Goal: Book appointment/travel/reservation

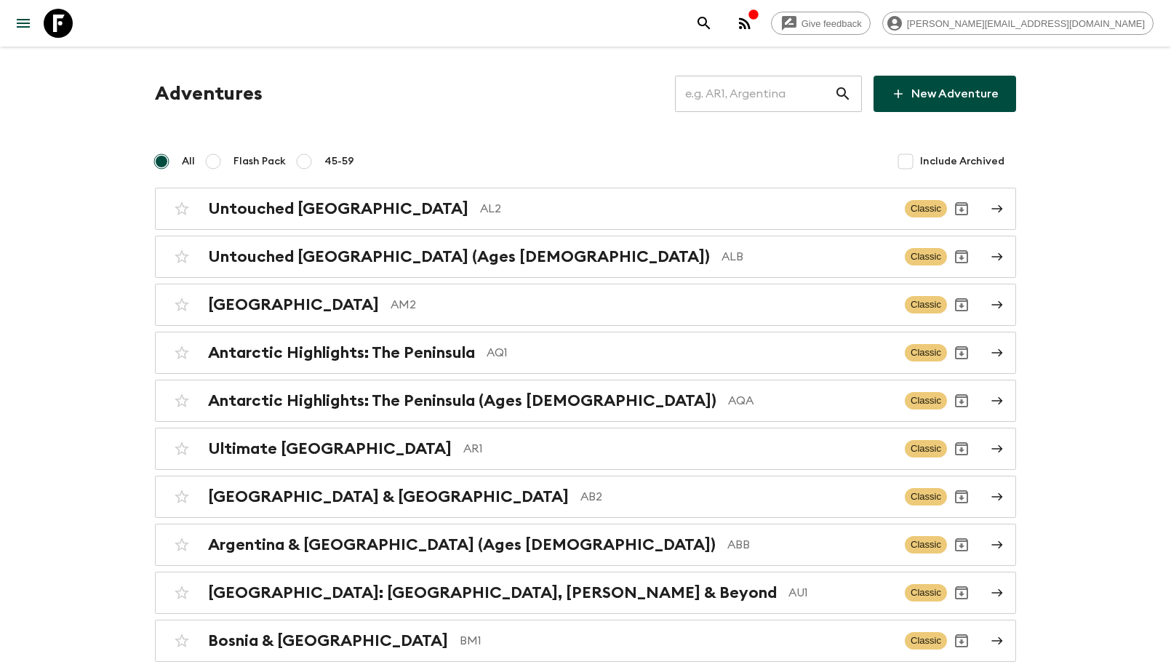
click at [799, 97] on input "text" at bounding box center [754, 93] width 159 height 41
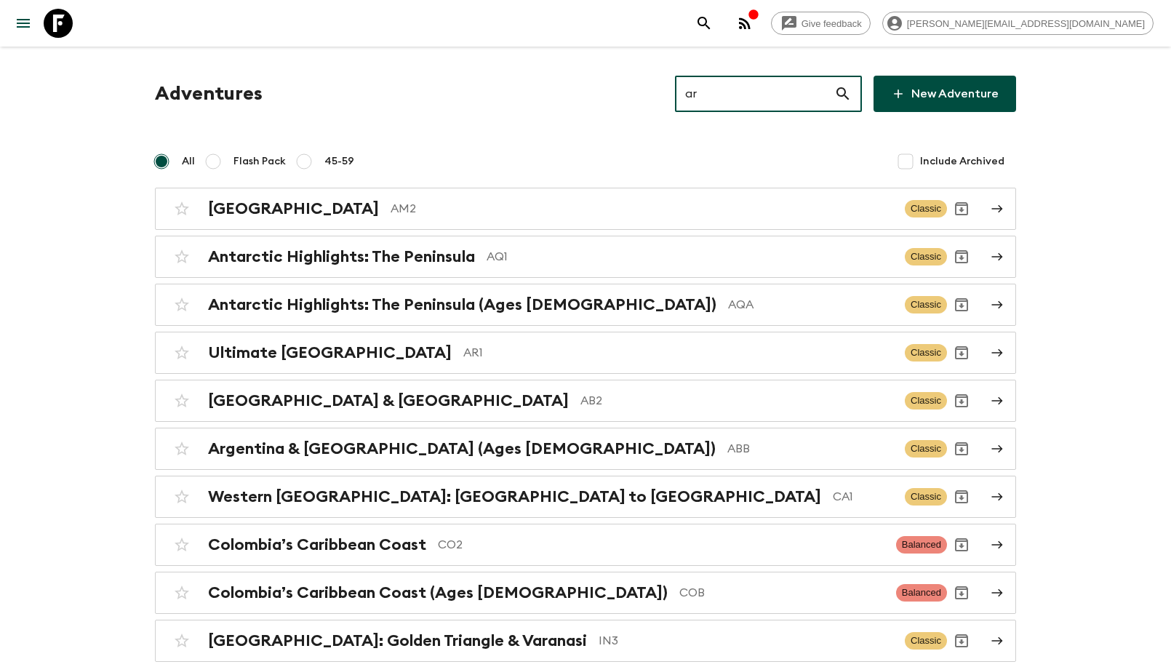
type input "ar1"
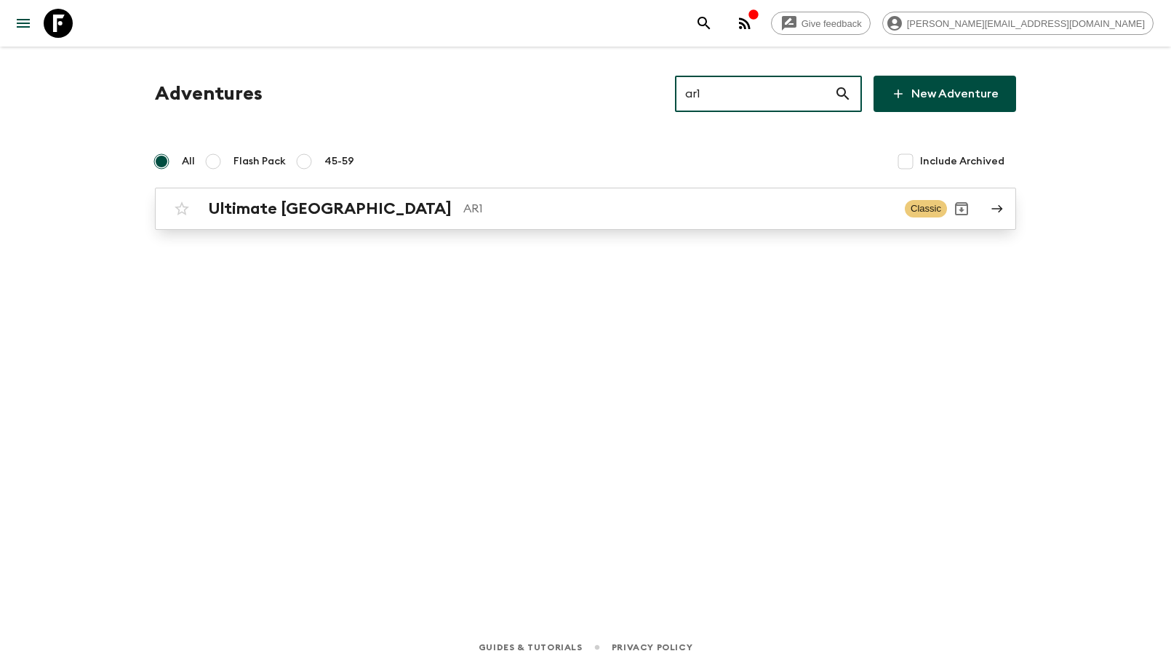
click at [250, 202] on h2 "Ultimate [GEOGRAPHIC_DATA]" at bounding box center [330, 208] width 244 height 19
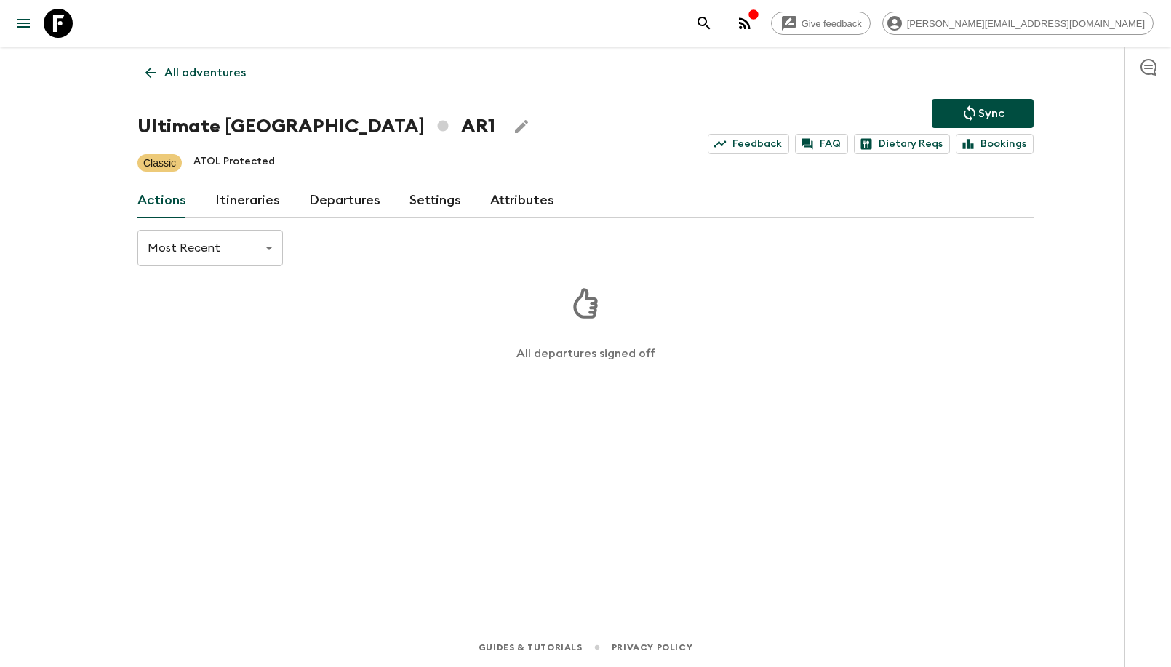
click at [357, 199] on link "Departures" at bounding box center [344, 200] width 71 height 35
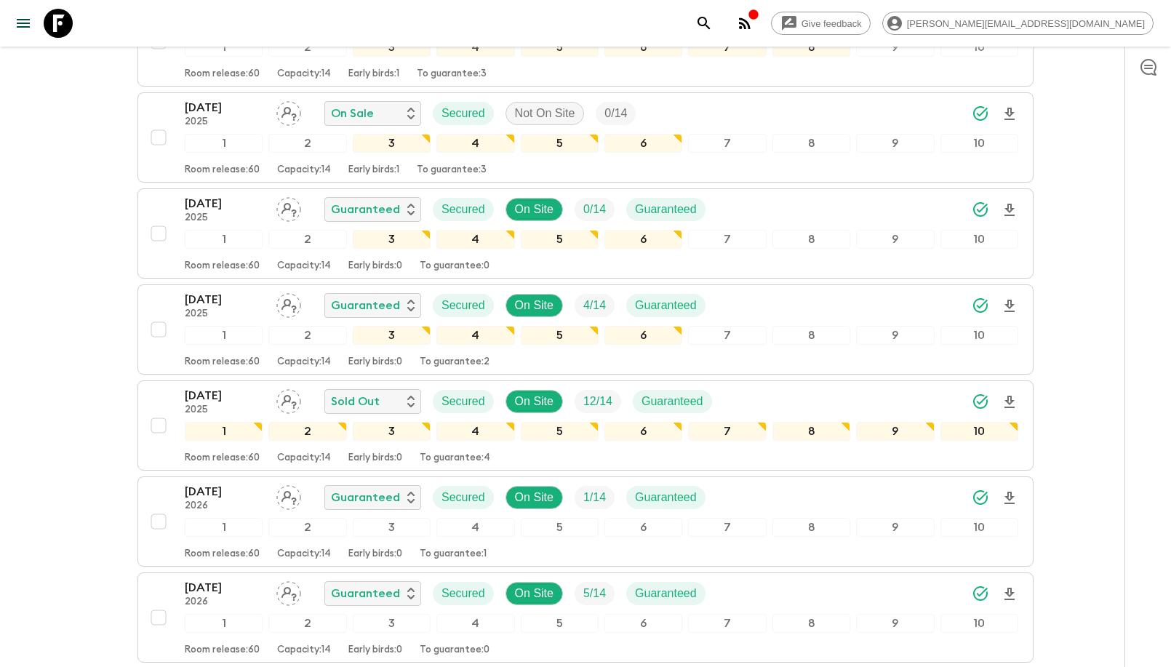
scroll to position [1088, 0]
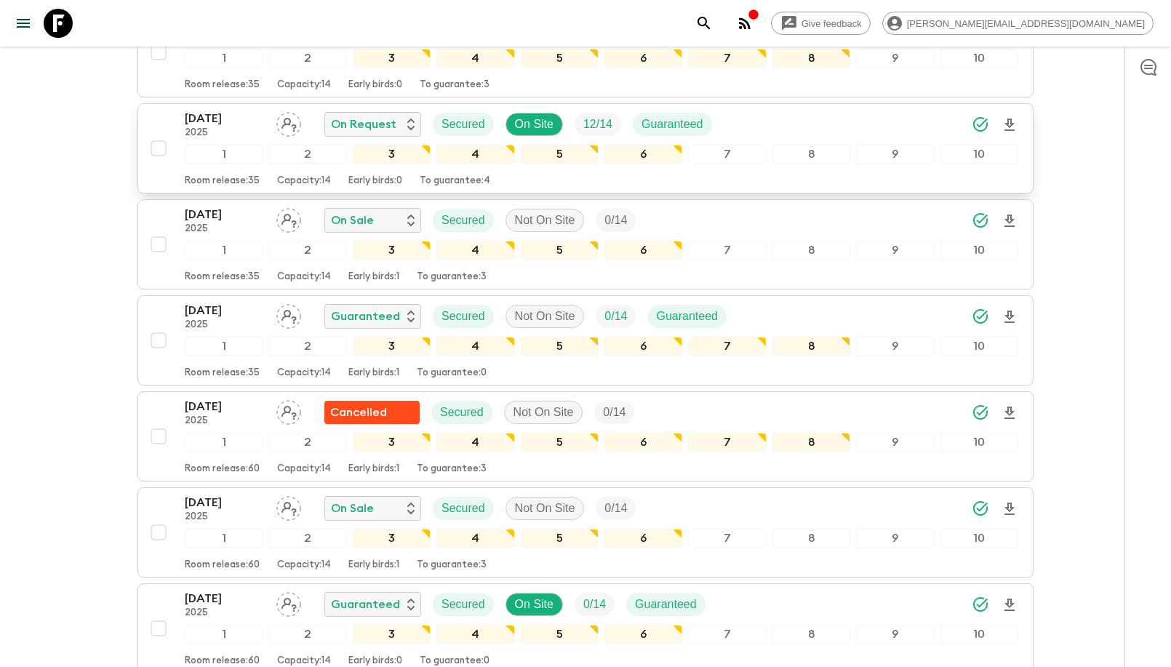
click at [226, 125] on p "[DATE]" at bounding box center [225, 118] width 80 height 17
